Goal: Information Seeking & Learning: Learn about a topic

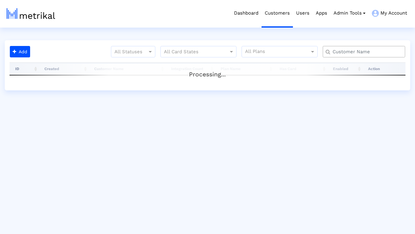
click at [352, 52] on input "text" at bounding box center [365, 52] width 75 height 7
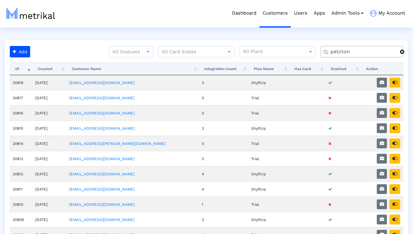
type input "peloton"
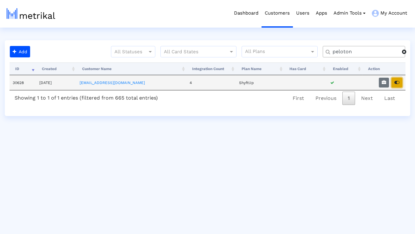
click at [400, 82] on button "button" at bounding box center [397, 83] width 11 height 10
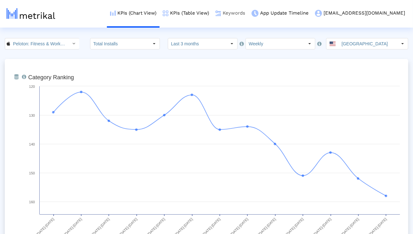
click at [248, 13] on link "Keywords" at bounding box center [230, 13] width 36 height 26
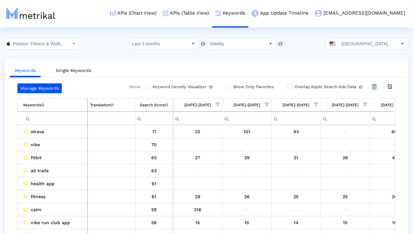
click at [276, 70] on ul "Keywords Single Keywords" at bounding box center [206, 69] width 403 height 15
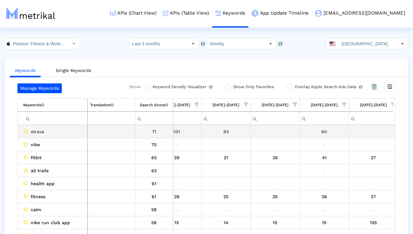
scroll to position [0, 222]
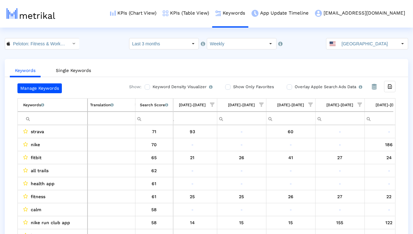
click at [358, 104] on span "Show filter options for column '07/27/25-08/02/25'" at bounding box center [360, 104] width 4 height 4
click at [326, 153] on div "Is One" at bounding box center [329, 150] width 57 height 12
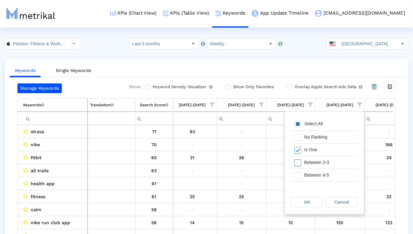
click at [326, 162] on div "Between 2-3" at bounding box center [329, 162] width 57 height 12
click at [326, 171] on div "Between 4-5" at bounding box center [329, 175] width 57 height 12
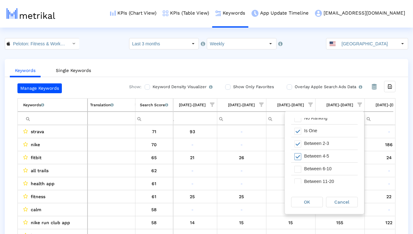
click at [326, 171] on div "Between 6-10" at bounding box center [329, 169] width 57 height 12
click at [315, 200] on div "OK" at bounding box center [306, 202] width 31 height 10
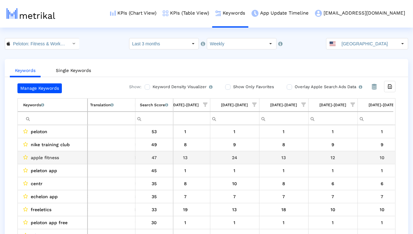
click at [51, 155] on span "apple fitness" at bounding box center [45, 158] width 28 height 8
copy span "apple fitness"
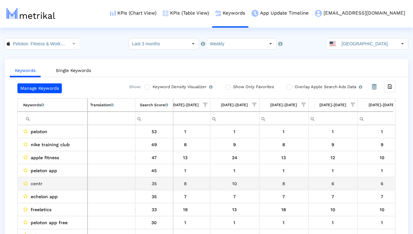
click at [40, 184] on span "centr" at bounding box center [37, 184] width 12 height 8
copy span "centr"
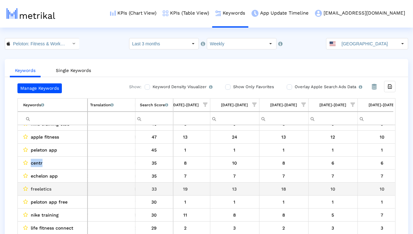
scroll to position [23, 0]
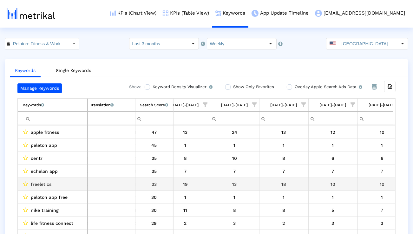
click at [42, 185] on span "freeletics" at bounding box center [41, 184] width 21 height 8
copy span "freeletics"
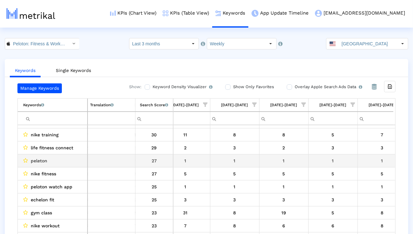
scroll to position [102, 0]
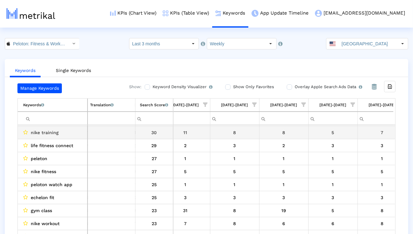
click at [53, 134] on span "nike training" at bounding box center [45, 132] width 28 height 8
copy span "nike training"
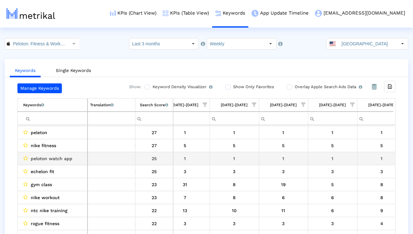
scroll to position [133, 209]
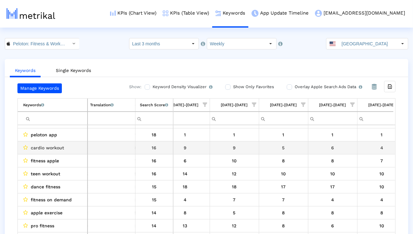
click at [61, 149] on span "cardio workout" at bounding box center [47, 148] width 33 height 8
copy span "cardio workout"
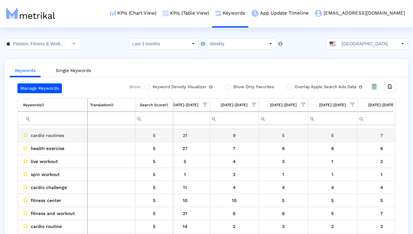
click at [60, 136] on span "cardio routines" at bounding box center [47, 135] width 33 height 8
copy span "cardio routines"
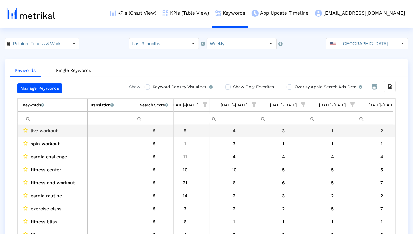
click at [47, 131] on span "live workout" at bounding box center [44, 131] width 27 height 8
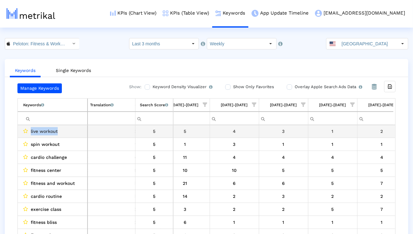
click at [47, 131] on span "live workout" at bounding box center [44, 131] width 27 height 8
copy span "live workout"
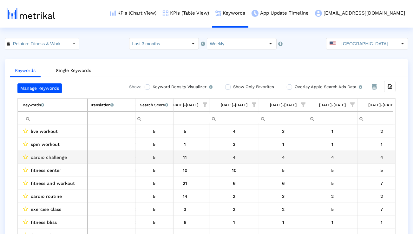
click at [56, 157] on span "cardio challenge" at bounding box center [49, 157] width 36 height 8
copy span "cardio challenge"
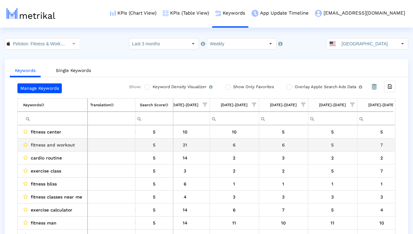
click at [65, 146] on span "fitness and workout" at bounding box center [53, 145] width 44 height 8
click at [65, 145] on span "fitness and workout" at bounding box center [53, 145] width 44 height 8
copy span "fitness and workout"
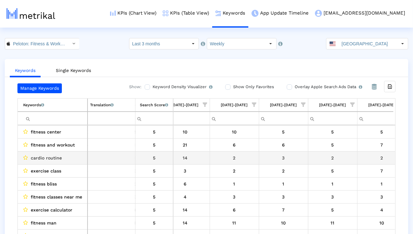
click at [49, 160] on span "cardio routine" at bounding box center [46, 158] width 31 height 8
copy span "cardio routine"
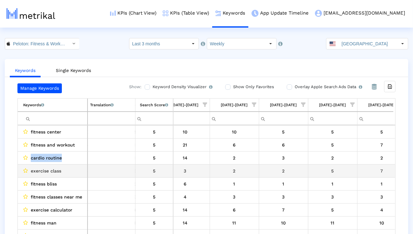
scroll to position [538, 209]
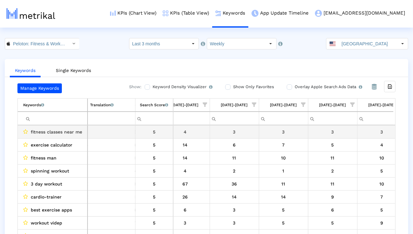
click at [75, 132] on span "fitness classes near me" at bounding box center [56, 132] width 51 height 8
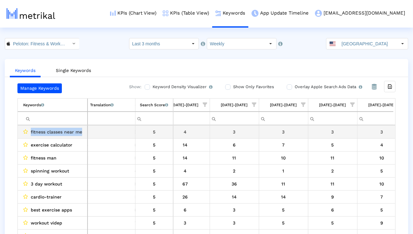
click at [75, 132] on span "fitness classes near me" at bounding box center [56, 132] width 51 height 8
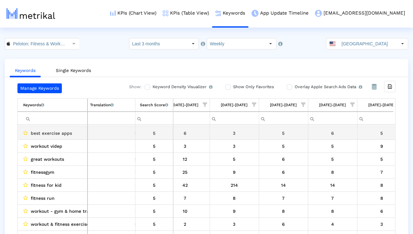
click at [60, 135] on span "best exercise apps" at bounding box center [51, 133] width 41 height 8
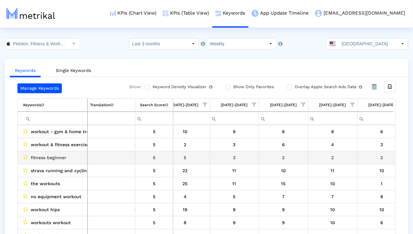
click at [51, 162] on td "fitness beginner" at bounding box center [53, 157] width 70 height 13
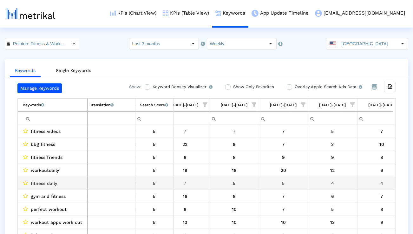
click at [49, 184] on span "fitness daily" at bounding box center [44, 183] width 26 height 8
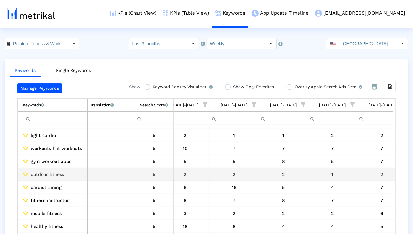
click at [58, 176] on span "outdoor fitness" at bounding box center [47, 174] width 33 height 8
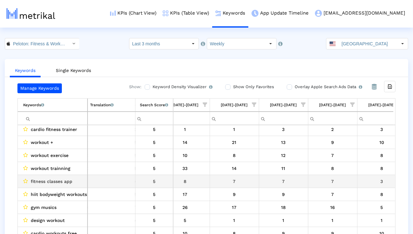
click at [59, 181] on span "fitness classes app" at bounding box center [52, 181] width 42 height 8
click at [58, 181] on span "fitness classes app" at bounding box center [52, 181] width 42 height 8
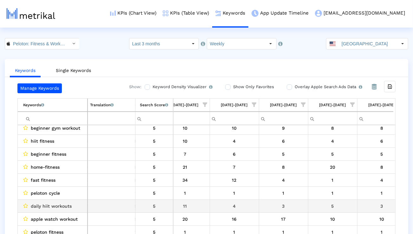
click at [72, 206] on div "daily hiit workouts" at bounding box center [54, 206] width 62 height 8
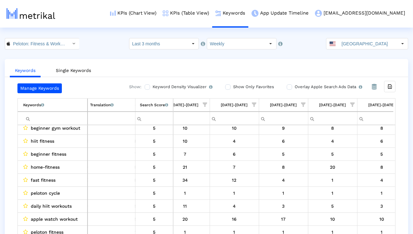
click at [77, 117] on input "Filter cell" at bounding box center [55, 118] width 64 height 10
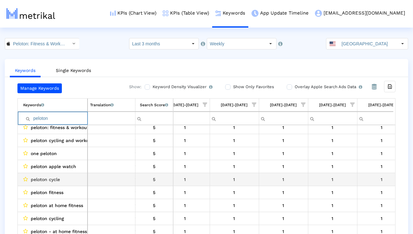
scroll to position [73, 0]
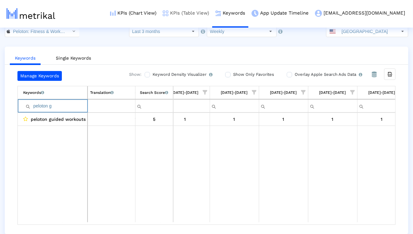
type input "peloton g"
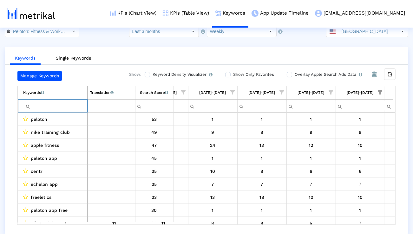
click at [379, 90] on span "Show filter options for column '07/27/25-08/02/25'" at bounding box center [380, 92] width 4 height 4
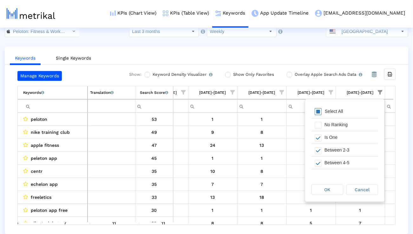
click at [348, 115] on div "Select All" at bounding box center [344, 112] width 67 height 13
click at [326, 189] on span "OK" at bounding box center [327, 189] width 6 height 5
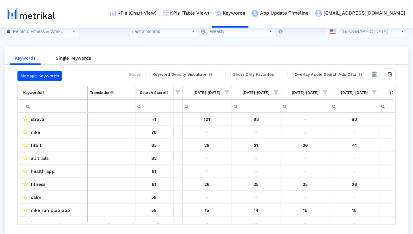
click at [227, 93] on span "Show filter options for column '06/29/25-07/05/25'" at bounding box center [227, 92] width 4 height 4
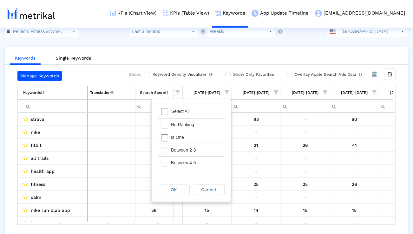
click at [212, 134] on div "Is One" at bounding box center [196, 137] width 57 height 12
click at [205, 155] on div "Between 2-3" at bounding box center [196, 150] width 57 height 12
click at [204, 161] on div "Between 4-5" at bounding box center [196, 163] width 57 height 12
click at [203, 166] on div "Between 6-10" at bounding box center [196, 164] width 57 height 12
click at [179, 189] on div "OK" at bounding box center [173, 190] width 31 height 10
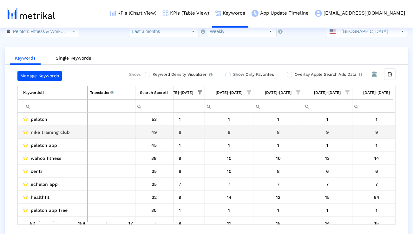
click at [64, 134] on span "nike training club" at bounding box center [50, 132] width 39 height 8
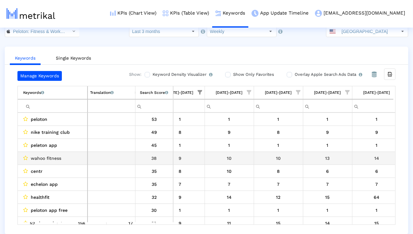
click at [60, 159] on span "wahoo fitness" at bounding box center [46, 158] width 30 height 8
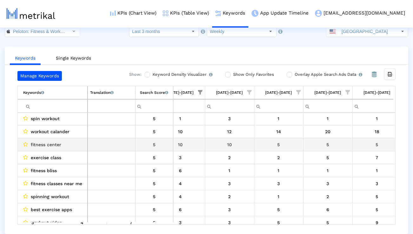
scroll to position [459, 0]
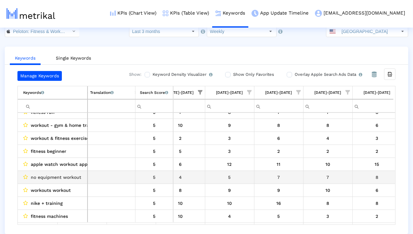
click at [71, 175] on span "no equipment workout" at bounding box center [56, 177] width 50 height 8
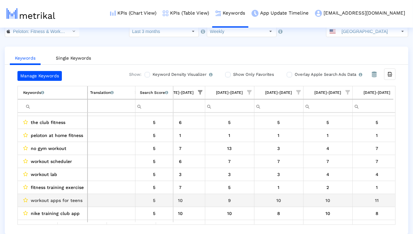
click at [68, 197] on span "workout apps for teens" at bounding box center [57, 200] width 52 height 8
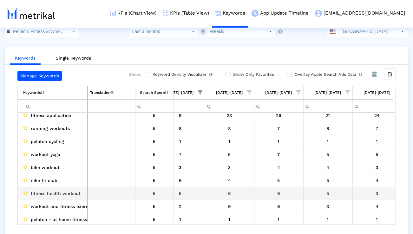
scroll to position [1787, 0]
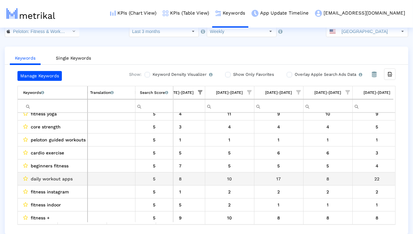
click at [65, 181] on span "daily workout apps" at bounding box center [52, 179] width 42 height 8
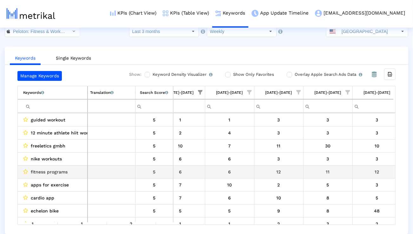
click at [53, 173] on span "fitness programs" at bounding box center [49, 172] width 37 height 8
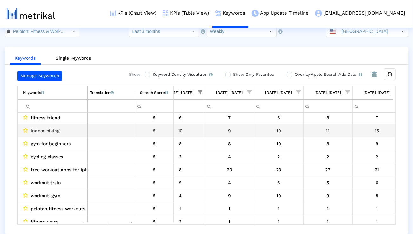
click at [56, 133] on span "indoor biking" at bounding box center [45, 131] width 29 height 8
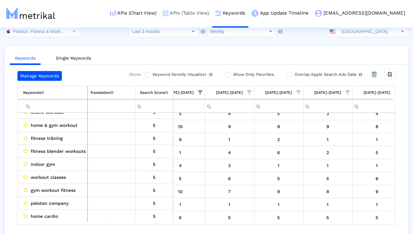
click at [205, 14] on link "KPIs (Table View)" at bounding box center [186, 13] width 53 height 26
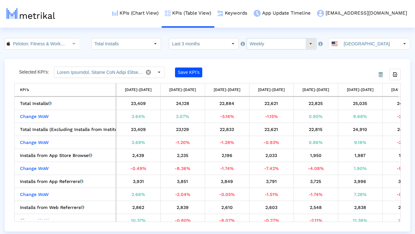
click at [253, 46] on input "Weekly" at bounding box center [276, 43] width 58 height 11
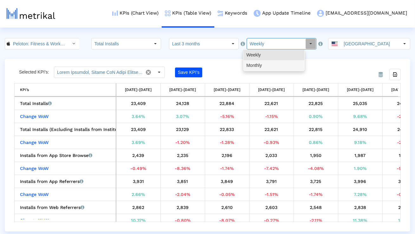
click at [254, 66] on div "Monthly" at bounding box center [274, 65] width 61 height 10
type input "Monthly"
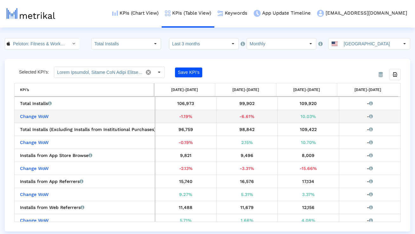
drag, startPoint x: 318, startPoint y: 117, endPoint x: 299, endPoint y: 117, distance: 19.0
click at [301, 117] on div "10.03%" at bounding box center [308, 116] width 57 height 8
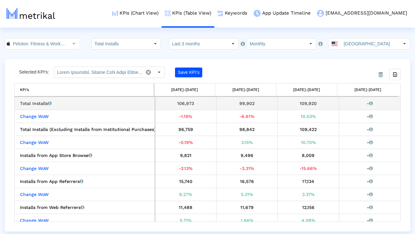
drag, startPoint x: 254, startPoint y: 103, endPoint x: 239, endPoint y: 103, distance: 14.9
click at [239, 103] on div "99,902" at bounding box center [247, 103] width 57 height 8
click at [303, 101] on div "109,920" at bounding box center [308, 103] width 57 height 8
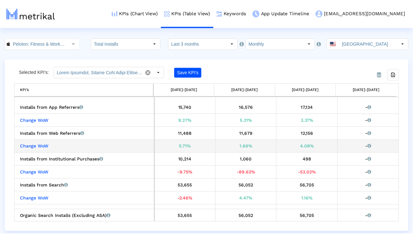
scroll to position [82, 0]
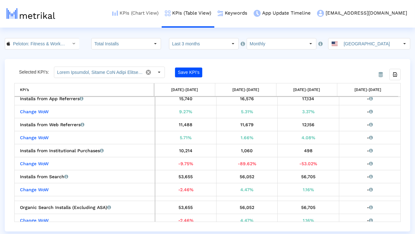
click at [162, 10] on link "KPIs (Chart View)" at bounding box center [135, 13] width 53 height 26
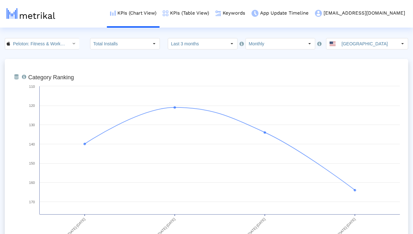
click at [253, 37] on html "KPIs (Chart View) KPIs (Table View) Keywords App Update Timeline [EMAIL_ADDRESS…" at bounding box center [206, 208] width 413 height 417
click at [253, 41] on input "Monthly" at bounding box center [275, 43] width 58 height 11
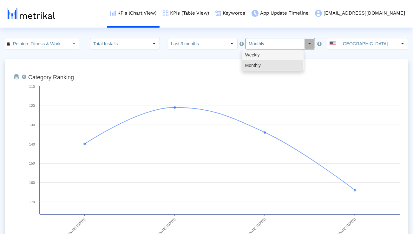
click at [253, 52] on div "Weekly" at bounding box center [272, 55] width 61 height 10
type input "Weekly"
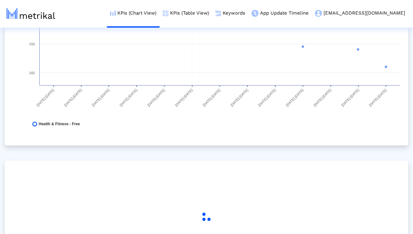
scroll to position [138, 0]
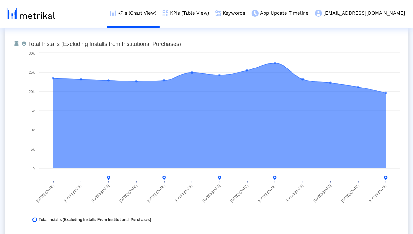
scroll to position [496, 0]
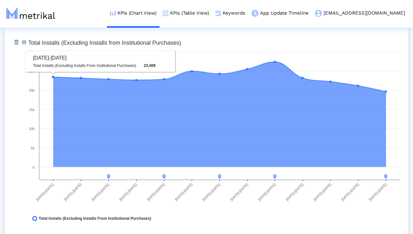
click at [22, 97] on div "From Database Total installs that the app received from all sources, reported b…" at bounding box center [206, 132] width 403 height 216
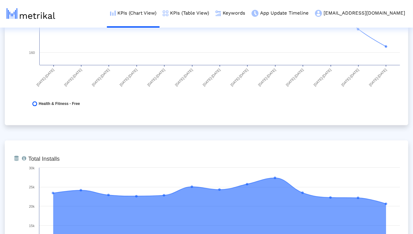
scroll to position [0, 0]
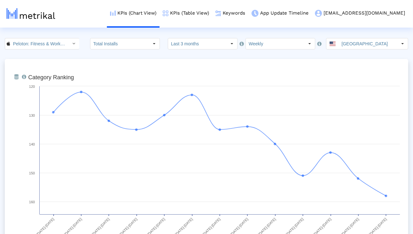
click at [193, 46] on input "Last 3 months" at bounding box center [197, 43] width 58 height 11
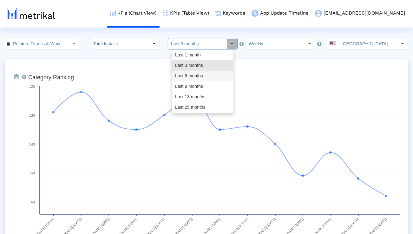
click at [193, 73] on div "Last 6 months" at bounding box center [202, 76] width 61 height 10
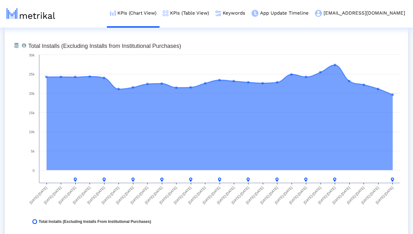
scroll to position [494, 0]
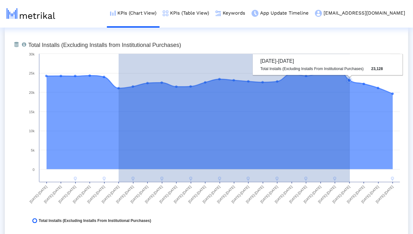
drag, startPoint x: 119, startPoint y: 88, endPoint x: 350, endPoint y: 98, distance: 231.4
click at [350, 98] on g at bounding box center [219, 122] width 349 height 118
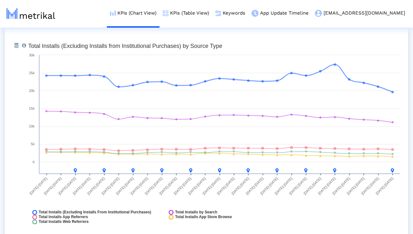
scroll to position [725, 0]
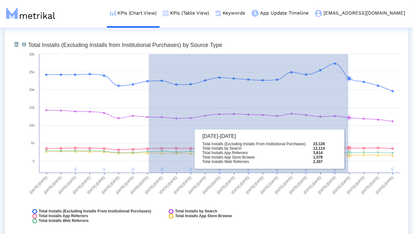
drag, startPoint x: 149, startPoint y: 149, endPoint x: 348, endPoint y: 149, distance: 199.5
click at [348, 149] on g at bounding box center [219, 116] width 349 height 109
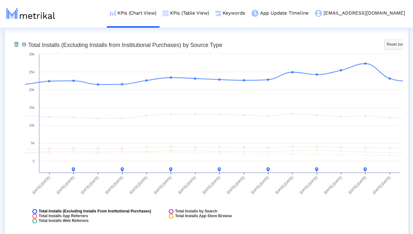
click at [109, 210] on span "Total Installs (Excluding Installs From Institutional Purchases)" at bounding box center [95, 211] width 113 height 5
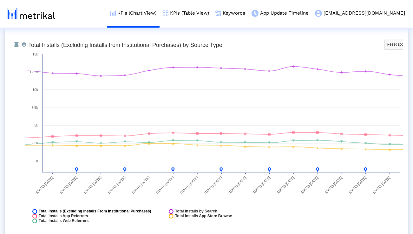
click at [109, 210] on span "Total Installs (Excluding Installs From Institutional Purchases)" at bounding box center [95, 211] width 113 height 5
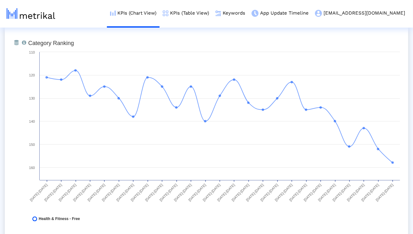
scroll to position [39, 0]
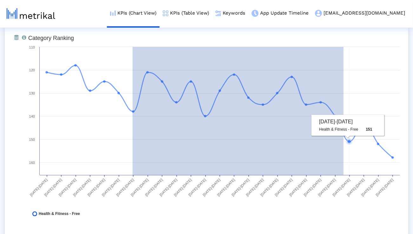
drag, startPoint x: 133, startPoint y: 112, endPoint x: 343, endPoint y: 119, distance: 211.0
click at [343, 119] on icon "Created with Highcharts 8.1.2 Category Ranking 03/09/25-03/15/25 03/16/25-03/22…" at bounding box center [214, 127] width 378 height 190
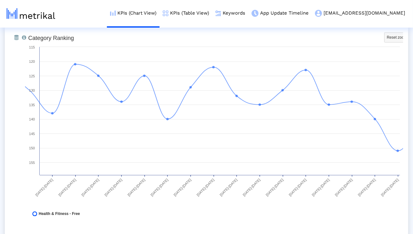
scroll to position [37, 0]
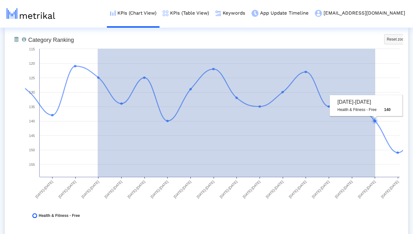
drag, startPoint x: 98, startPoint y: 78, endPoint x: 375, endPoint y: 107, distance: 279.0
click at [375, 107] on icon "Created with Highcharts 8.1.2 Category Ranking Reset zoom level 1:1 Reset zoom …" at bounding box center [214, 129] width 378 height 190
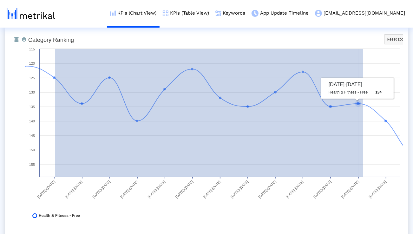
drag, startPoint x: 55, startPoint y: 78, endPoint x: 363, endPoint y: 80, distance: 308.3
click at [363, 80] on icon "Created with Highcharts 8.1.2 Category Ranking Reset zoom level 1:1 Reset zoom …" at bounding box center [214, 129] width 378 height 190
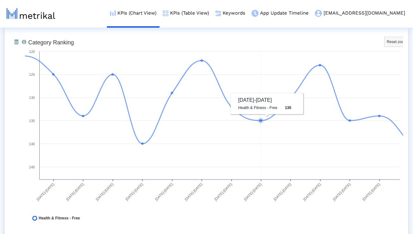
scroll to position [0, 0]
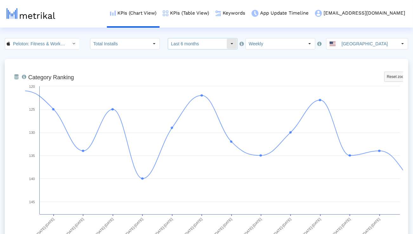
click at [196, 43] on input "Last 6 months" at bounding box center [197, 43] width 58 height 11
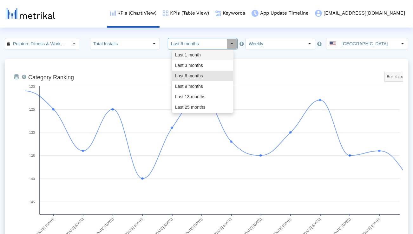
click at [193, 62] on div "Last 3 months" at bounding box center [202, 65] width 61 height 10
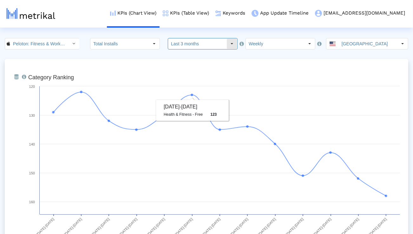
click at [184, 46] on input "Last 3 months" at bounding box center [197, 43] width 58 height 11
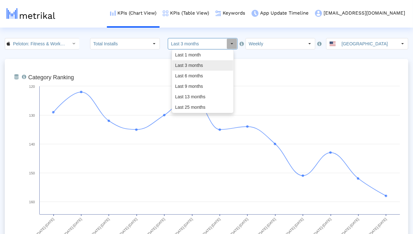
click at [183, 72] on div "Last 6 months" at bounding box center [202, 76] width 61 height 10
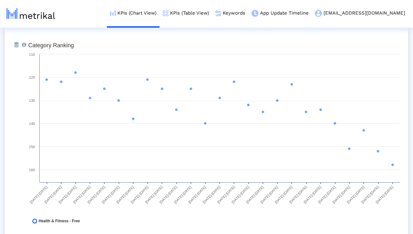
scroll to position [33, 0]
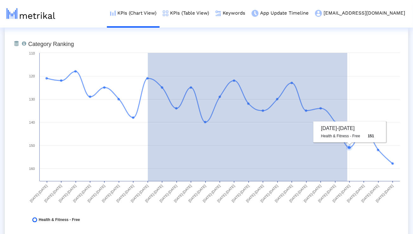
drag, startPoint x: 148, startPoint y: 78, endPoint x: 347, endPoint y: 97, distance: 200.4
click at [347, 97] on icon "Created with Highcharts 8.1.2 Category Ranking 03/09/25-03/15/25 03/16/25-03/22…" at bounding box center [214, 133] width 378 height 190
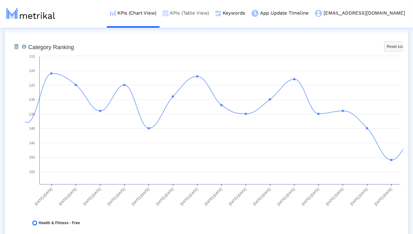
scroll to position [0, 0]
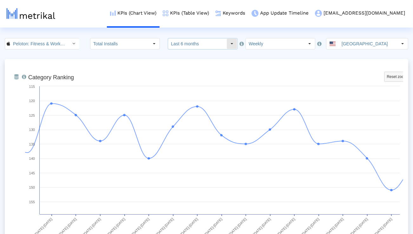
click at [190, 41] on input "Last 6 months" at bounding box center [197, 43] width 58 height 11
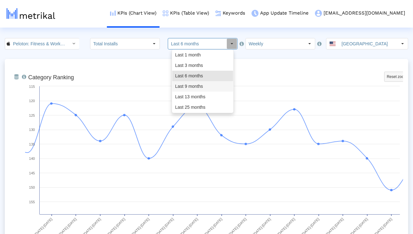
click at [187, 82] on div "Last 9 months" at bounding box center [202, 86] width 61 height 10
type input "Last 9 months"
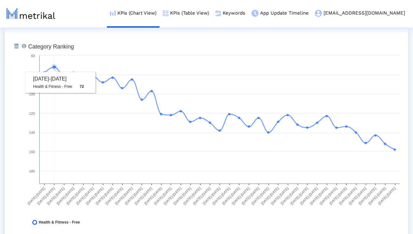
scroll to position [32, 0]
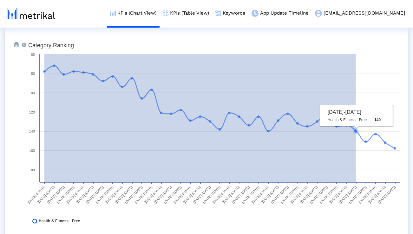
drag, startPoint x: 44, startPoint y: 72, endPoint x: 356, endPoint y: 86, distance: 311.8
click at [356, 86] on icon "Created with Highcharts 8.1.2 Category Ranking 12/15/24-12/21/24 12/22/24-12/28…" at bounding box center [214, 135] width 378 height 190
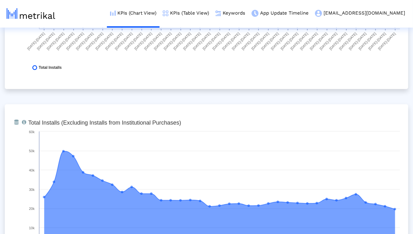
scroll to position [493, 0]
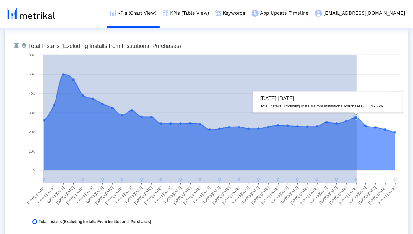
drag, startPoint x: 42, startPoint y: 122, endPoint x: 356, endPoint y: 169, distance: 317.1
click at [356, 169] on g at bounding box center [219, 127] width 354 height 109
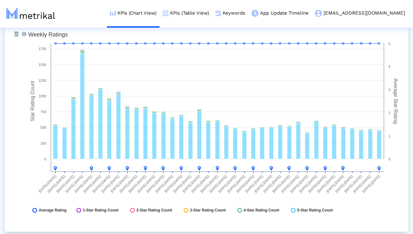
scroll to position [1660, 0]
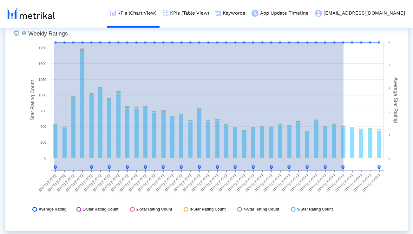
drag, startPoint x: 54, startPoint y: 44, endPoint x: 343, endPoint y: 39, distance: 289.6
click at [343, 39] on icon "Created with Highcharts 8.1.2 Star Rating Count Average Star Rating Weekly Rati…" at bounding box center [214, 123] width 378 height 190
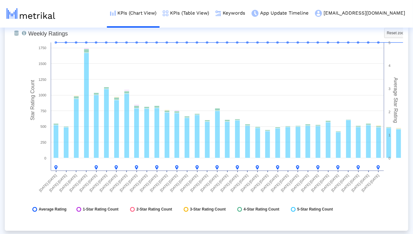
scroll to position [1652, 0]
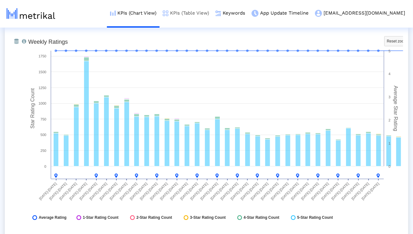
click at [212, 12] on link "KPIs (Table View)" at bounding box center [186, 13] width 53 height 26
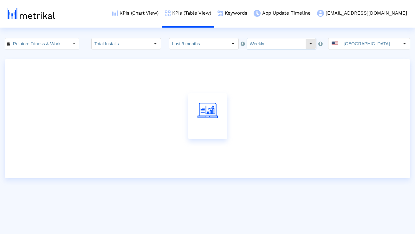
click at [248, 46] on input "Weekly" at bounding box center [276, 43] width 58 height 11
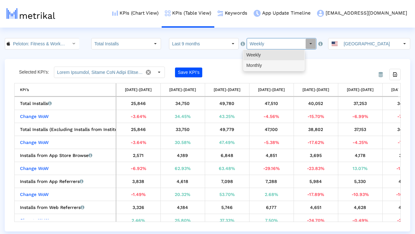
click at [252, 65] on div "Monthly" at bounding box center [274, 65] width 61 height 10
type input "Monthly"
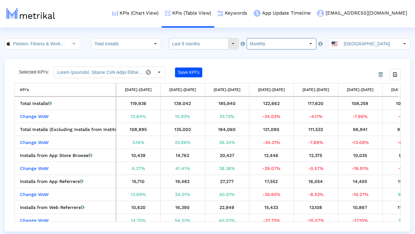
click at [182, 42] on input "Last 9 months" at bounding box center [198, 43] width 58 height 11
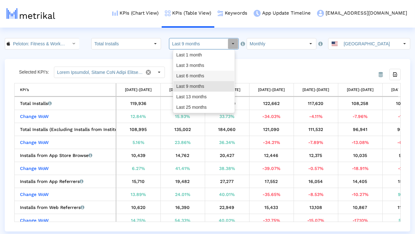
click at [185, 76] on div "Last 6 months" at bounding box center [203, 76] width 61 height 10
type input "Last 6 months"
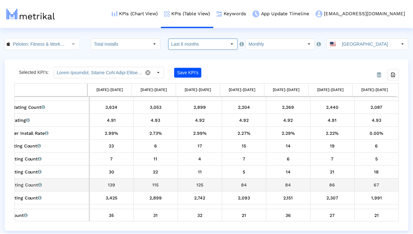
scroll to position [405, 28]
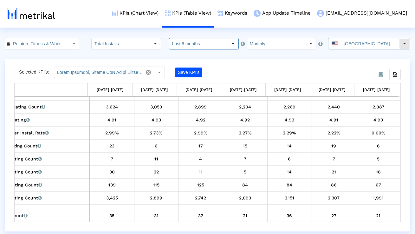
click at [362, 40] on input "[GEOGRAPHIC_DATA]" at bounding box center [370, 43] width 58 height 11
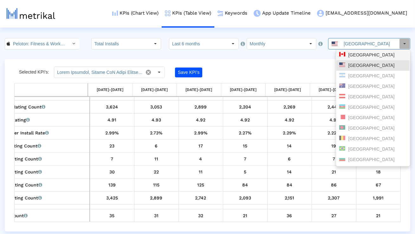
click at [354, 54] on div "Canada" at bounding box center [373, 55] width 68 height 6
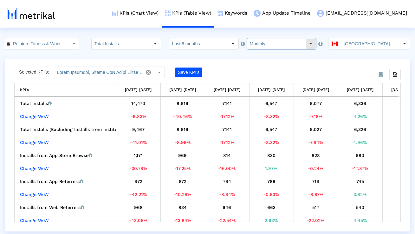
click at [264, 40] on input "Monthly" at bounding box center [276, 43] width 58 height 11
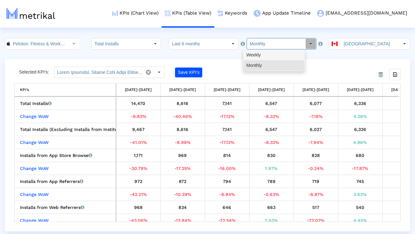
click at [259, 53] on div "Weekly" at bounding box center [274, 55] width 61 height 10
type input "Weekly"
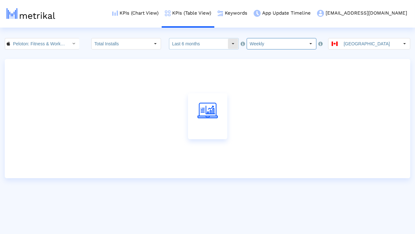
click at [219, 47] on input "Last 6 months" at bounding box center [198, 43] width 58 height 11
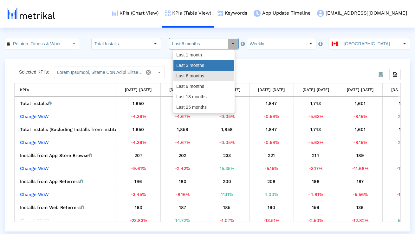
click at [211, 63] on div "Last 3 months" at bounding box center [203, 65] width 61 height 10
type input "Last 3 months"
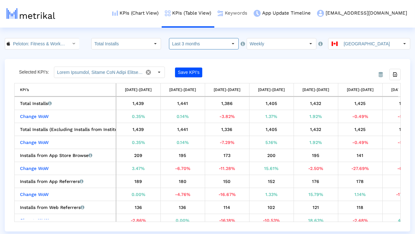
click at [251, 15] on link "Keywords" at bounding box center [232, 13] width 36 height 26
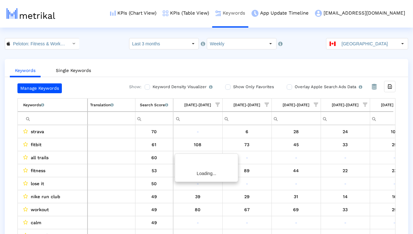
scroll to position [0, 419]
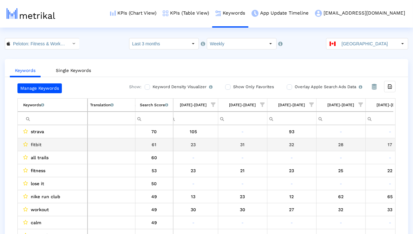
scroll to position [0, 249]
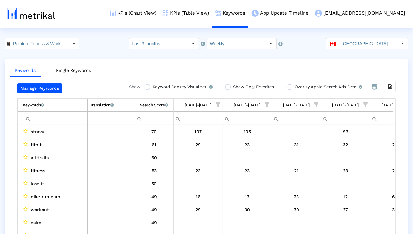
click at [219, 105] on span "Show filter options for column '06/29/25-07/05/25'" at bounding box center [218, 104] width 4 height 4
click at [318, 71] on ul "Keywords Single Keywords" at bounding box center [206, 69] width 403 height 15
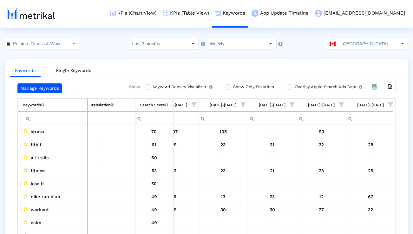
click at [392, 103] on span "Show filter options for column '07/27/25-08/02/25'" at bounding box center [391, 104] width 4 height 4
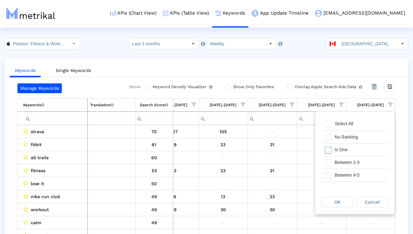
click at [343, 147] on div "Is One" at bounding box center [359, 150] width 57 height 12
click at [343, 156] on div "Between 2-3" at bounding box center [359, 162] width 57 height 12
click at [343, 169] on div "Between 4-5" at bounding box center [355, 175] width 67 height 13
click at [343, 172] on div "Between 6-10" at bounding box center [359, 176] width 57 height 12
click at [337, 200] on span "OK" at bounding box center [338, 201] width 6 height 5
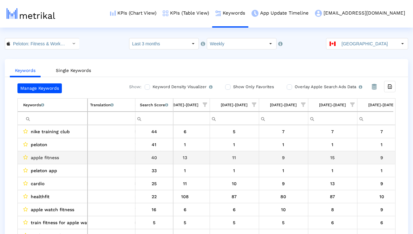
click at [50, 155] on span "apple fitness" at bounding box center [45, 158] width 28 height 8
click at [50, 156] on span "apple fitness" at bounding box center [45, 158] width 28 height 8
copy span "apple fitness"
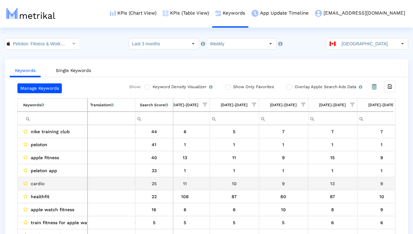
click at [41, 186] on span "cardio" at bounding box center [38, 184] width 14 height 8
copy span "cardio"
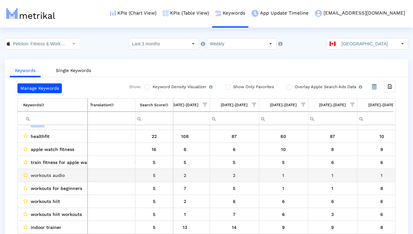
scroll to position [66, 209]
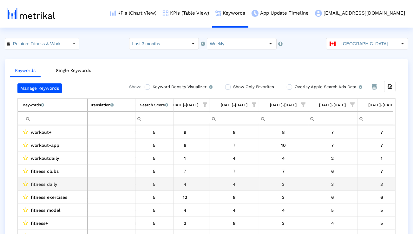
click at [54, 184] on span "fitness daily" at bounding box center [44, 184] width 26 height 8
copy span "fitness daily"
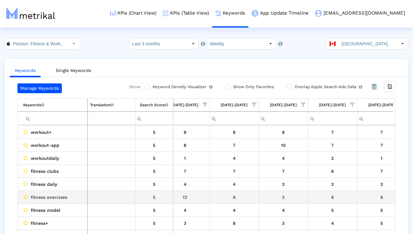
click at [62, 196] on span "fitness exercises" at bounding box center [49, 197] width 36 height 8
copy span "fitness exercises"
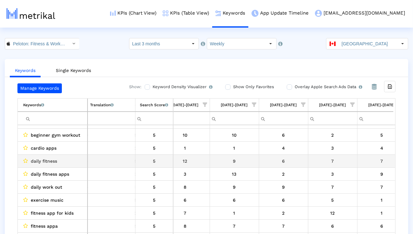
click at [46, 160] on span "daily fitness" at bounding box center [44, 161] width 26 height 8
copy span "daily fitness"
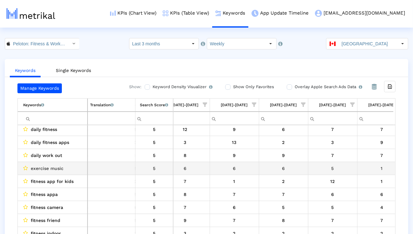
click at [56, 171] on span "exercise music" at bounding box center [47, 168] width 33 height 8
copy span "exercise music"
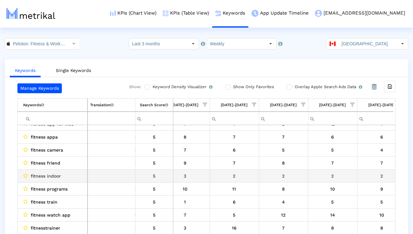
click at [58, 177] on span "fitness indoor" at bounding box center [46, 176] width 30 height 8
click at [58, 176] on span "fitness indoor" at bounding box center [46, 176] width 30 height 8
copy span "fitness indoor"
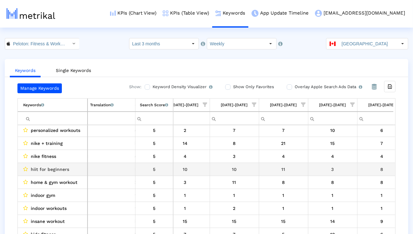
click at [49, 171] on span "hiit for beginners" at bounding box center [50, 169] width 38 height 8
copy span "hiit for beginners"
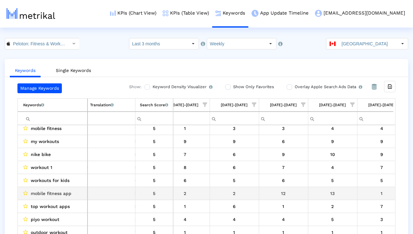
click at [62, 192] on span "mobile fitness app" at bounding box center [51, 193] width 41 height 8
copy span "mobile fitness app"
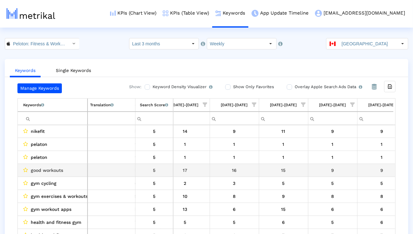
click at [56, 173] on span "good workouts" at bounding box center [47, 170] width 32 height 8
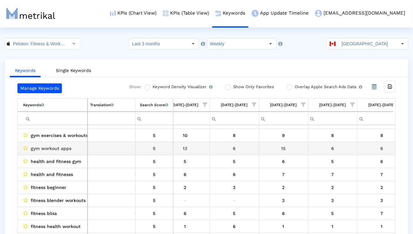
click at [48, 147] on span "gym workout apps" at bounding box center [51, 148] width 41 height 8
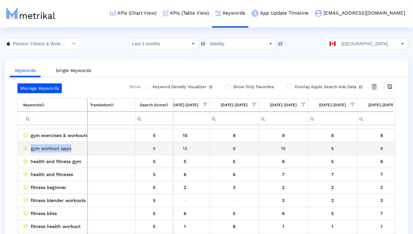
click at [48, 147] on span "gym workout apps" at bounding box center [51, 148] width 41 height 8
copy span "gym workout apps"
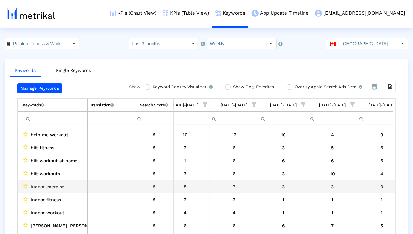
click at [57, 186] on span "indoor exercise" at bounding box center [48, 187] width 34 height 8
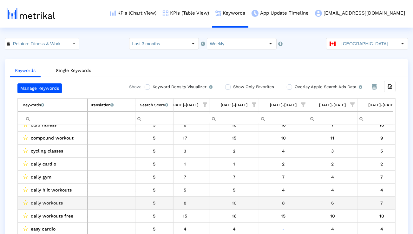
click at [53, 205] on span "daily workouts" at bounding box center [47, 203] width 32 height 8
click at [53, 211] on td "daily workouts free" at bounding box center [53, 216] width 70 height 13
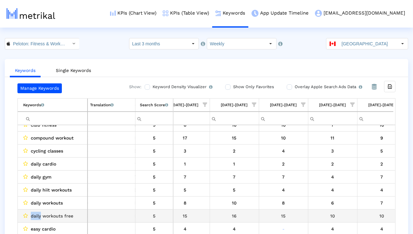
click at [54, 211] on td "daily workouts free" at bounding box center [53, 216] width 70 height 13
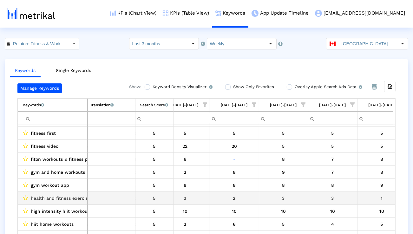
click at [81, 198] on span "health and fitness exercises" at bounding box center [62, 198] width 62 height 8
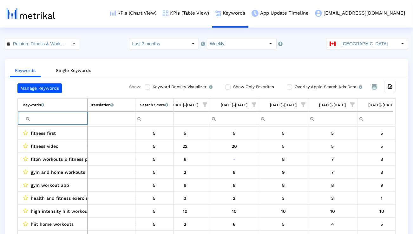
click at [80, 122] on input "Filter cell" at bounding box center [55, 118] width 64 height 10
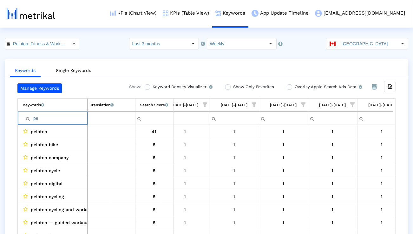
type input "p"
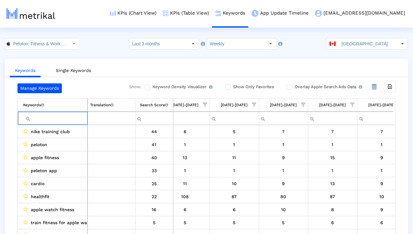
click at [216, 68] on ul "Keywords Single Keywords" at bounding box center [206, 69] width 403 height 15
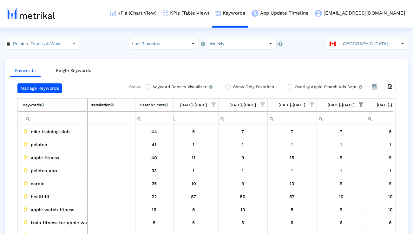
click at [360, 103] on span "Show filter options for column '07/27/25-08/02/25'" at bounding box center [361, 104] width 4 height 4
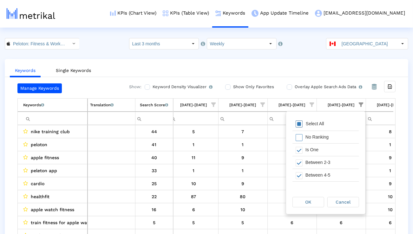
click at [330, 124] on div "Select All" at bounding box center [325, 124] width 67 height 13
click at [308, 197] on div "OK" at bounding box center [308, 202] width 31 height 10
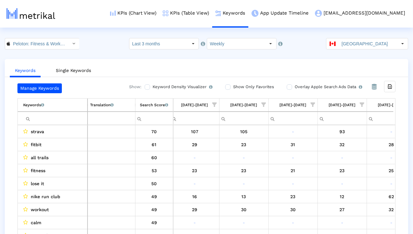
click at [214, 107] on span "Show filter options for column '06/29/25-07/05/25'" at bounding box center [214, 104] width 4 height 4
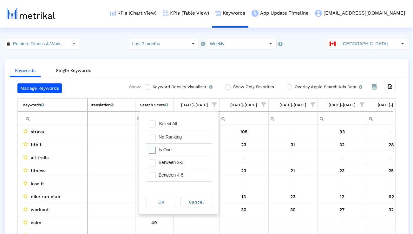
click at [198, 147] on div "Is One" at bounding box center [183, 150] width 57 height 12
click at [197, 155] on div "Is One" at bounding box center [183, 150] width 57 height 12
click at [193, 164] on div "Between 2-3" at bounding box center [183, 162] width 57 height 12
click at [192, 173] on div "Between 4-5" at bounding box center [183, 175] width 57 height 12
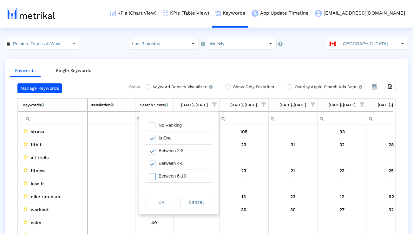
click at [192, 173] on div "Between 6-10" at bounding box center [183, 176] width 57 height 12
click at [173, 200] on div "OK" at bounding box center [161, 202] width 31 height 10
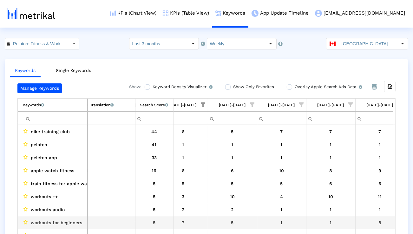
click at [72, 223] on span "workouts for beginners" at bounding box center [56, 223] width 51 height 8
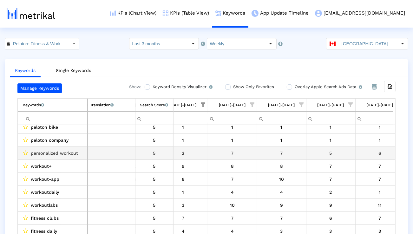
click at [62, 153] on span "personalized workout" at bounding box center [54, 153] width 47 height 8
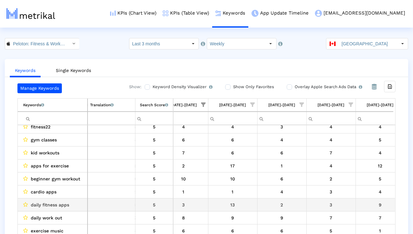
click at [51, 203] on span "daily fitness apps" at bounding box center [50, 205] width 38 height 8
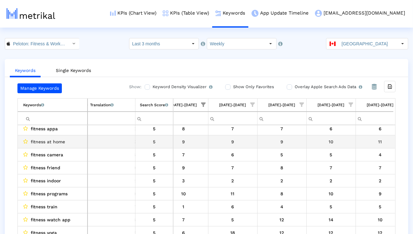
click at [60, 139] on span "fitness at home" at bounding box center [48, 142] width 34 height 8
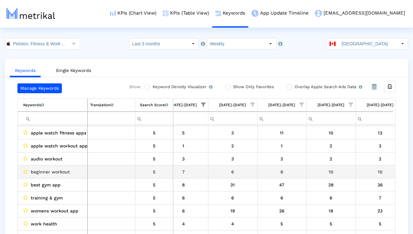
click at [65, 170] on span "beginner workout" at bounding box center [50, 172] width 39 height 8
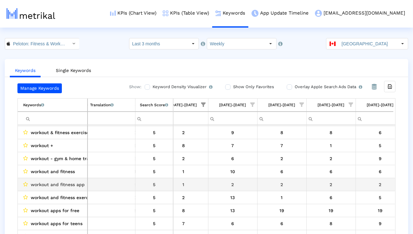
click at [77, 184] on span "workout and fitness app" at bounding box center [58, 184] width 54 height 8
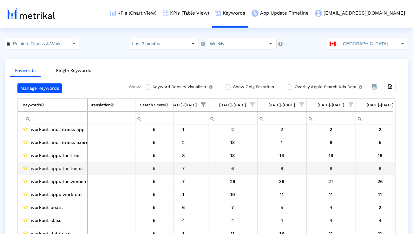
click at [78, 168] on span "workout apps for teens" at bounding box center [57, 168] width 52 height 8
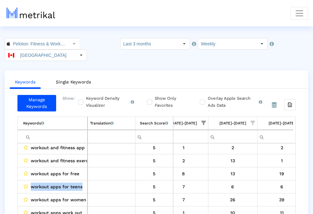
click at [198, 42] on input "Weekly" at bounding box center [227, 43] width 58 height 11
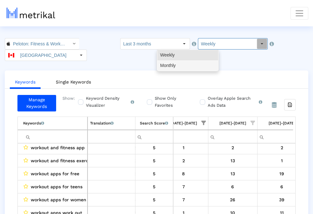
click at [174, 64] on div "Monthly" at bounding box center [187, 65] width 61 height 10
type input "Monthly"
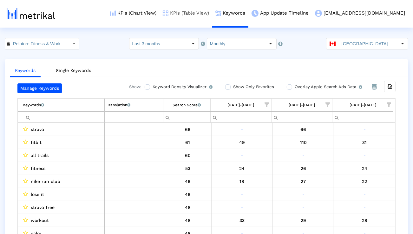
click at [212, 14] on link "KPIs (Table View)" at bounding box center [186, 13] width 53 height 26
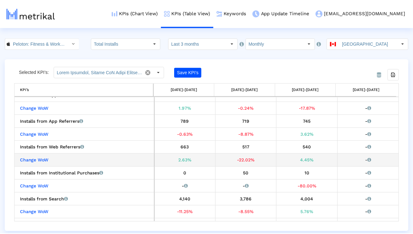
scroll to position [63, 0]
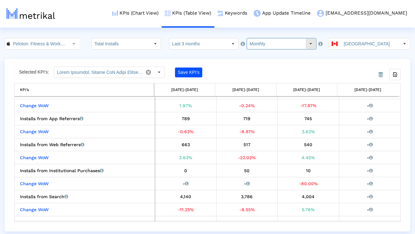
click at [254, 41] on input "Monthly" at bounding box center [276, 43] width 58 height 11
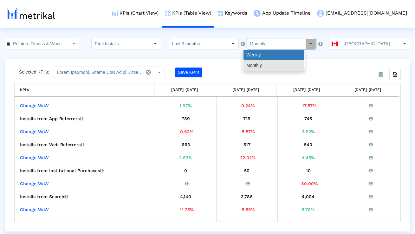
click at [255, 51] on div "Weekly" at bounding box center [274, 55] width 61 height 10
type input "Weekly"
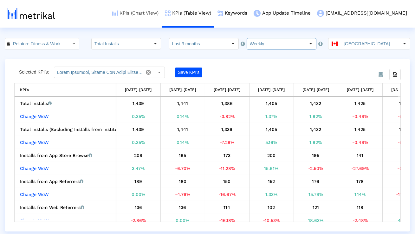
click at [162, 17] on link "KPIs (Chart View)" at bounding box center [135, 13] width 53 height 26
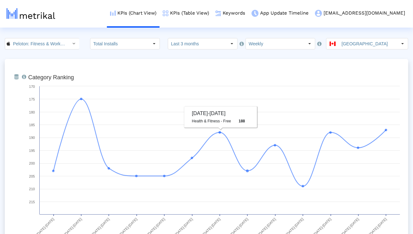
click at [213, 50] on crea-index "Peloton: Fitness & Workouts < 792750948 > Total Installs Select how far back fr…" at bounding box center [206, 227] width 413 height 379
click at [212, 49] on input "Last 3 months" at bounding box center [197, 43] width 58 height 11
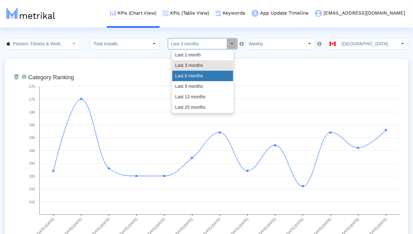
click at [203, 74] on div "Last 6 months" at bounding box center [202, 76] width 61 height 10
type input "Last 6 months"
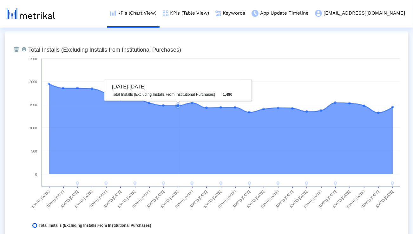
scroll to position [489, 0]
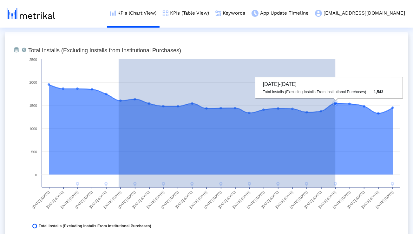
drag, startPoint x: 119, startPoint y: 98, endPoint x: 335, endPoint y: 124, distance: 218.1
click at [335, 124] on g at bounding box center [221, 134] width 346 height 103
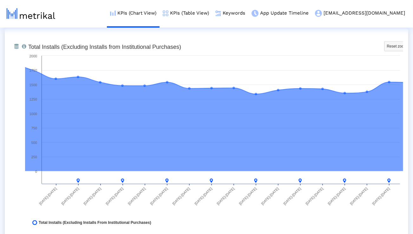
scroll to position [493, 0]
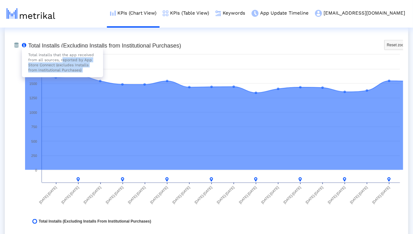
drag, startPoint x: 12, startPoint y: 41, endPoint x: 70, endPoint y: 62, distance: 61.7
click at [70, 62] on div "From Database Total installs that the app received from all sources, reported b…" at bounding box center [206, 135] width 403 height 216
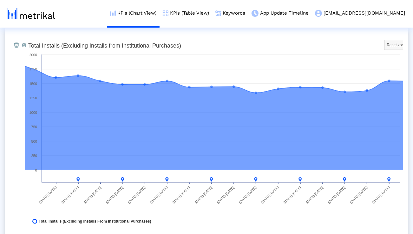
click at [65, 35] on div "From Database Total installs that the app received from all sources, reported b…" at bounding box center [206, 135] width 403 height 216
